Goal: Transaction & Acquisition: Subscribe to service/newsletter

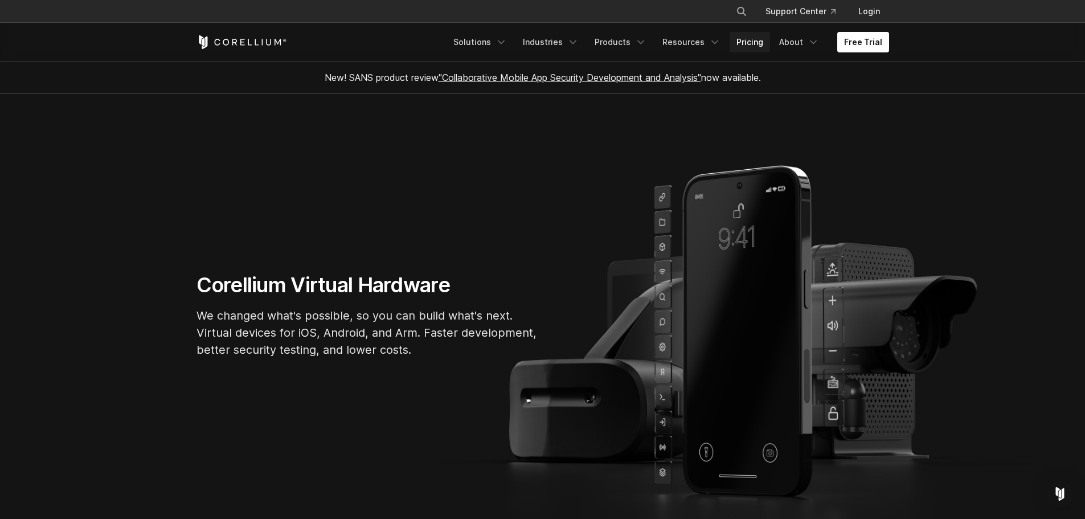
click at [753, 48] on link "Pricing" at bounding box center [749, 42] width 40 height 20
